Goal: Task Accomplishment & Management: Use online tool/utility

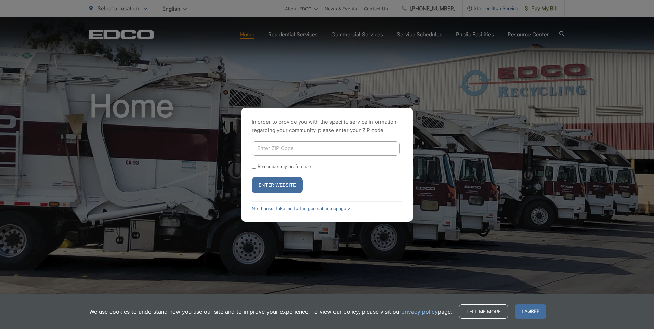
click at [297, 211] on div "In order to provide you with the specific service information regarding your co…" at bounding box center [327, 165] width 171 height 114
click at [296, 210] on link "No thanks, take me to the general homepage >" at bounding box center [301, 208] width 99 height 5
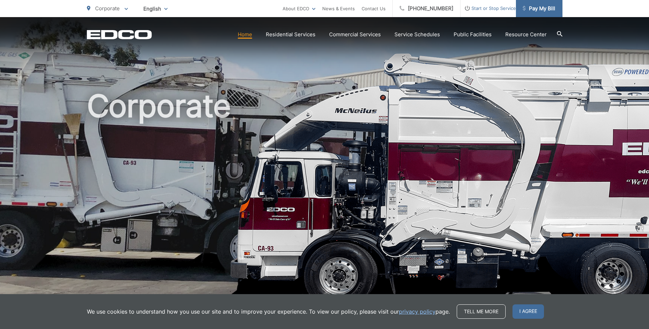
click at [544, 5] on span "Pay My Bill" at bounding box center [539, 8] width 33 height 8
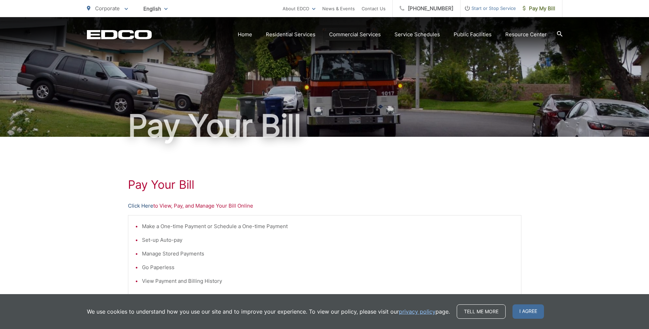
click at [138, 206] on link "Click Here" at bounding box center [140, 206] width 25 height 8
